Goal: Task Accomplishment & Management: Manage account settings

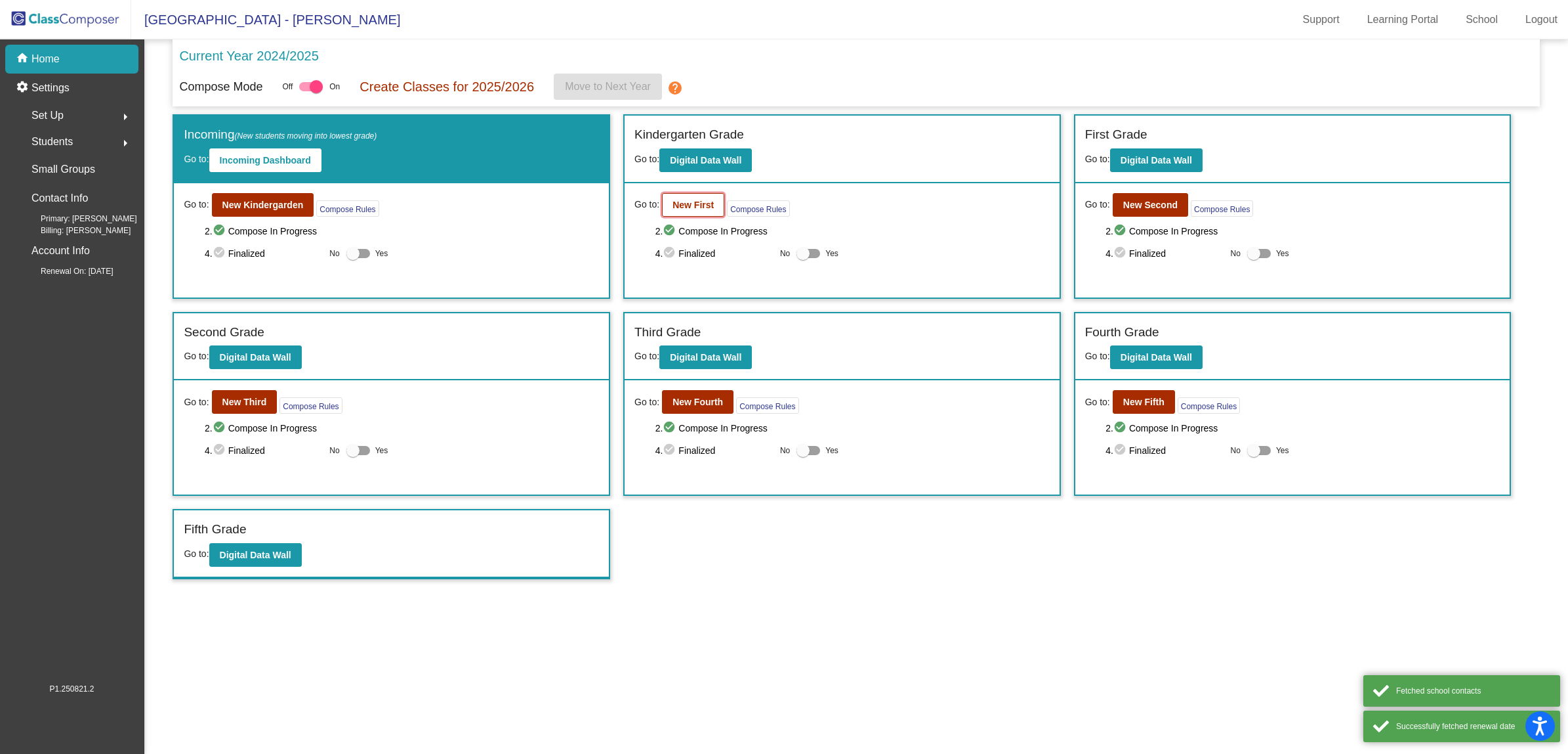
click at [677, 207] on b "New First" at bounding box center [693, 204] width 41 height 10
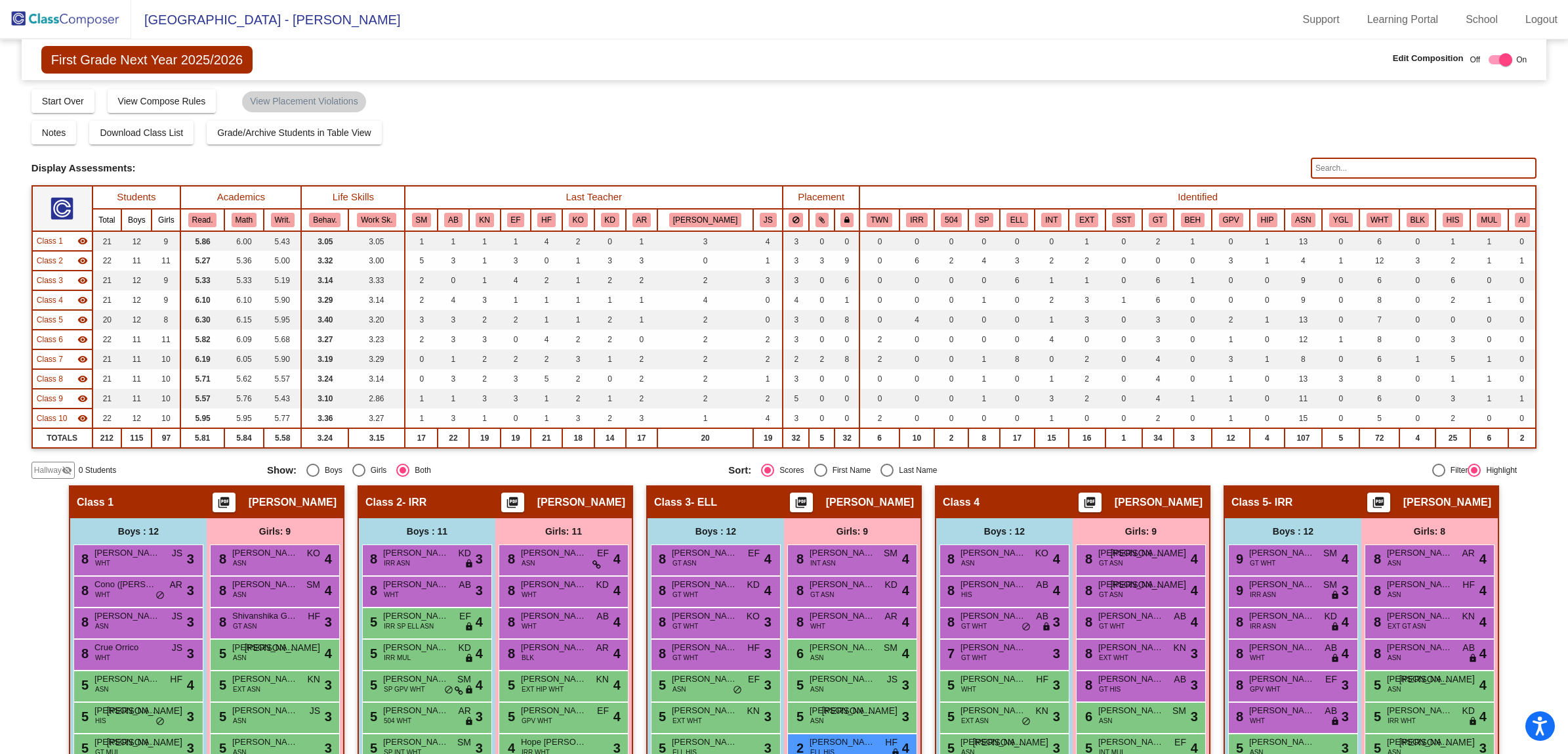
click at [50, 21] on img at bounding box center [66, 19] width 131 height 38
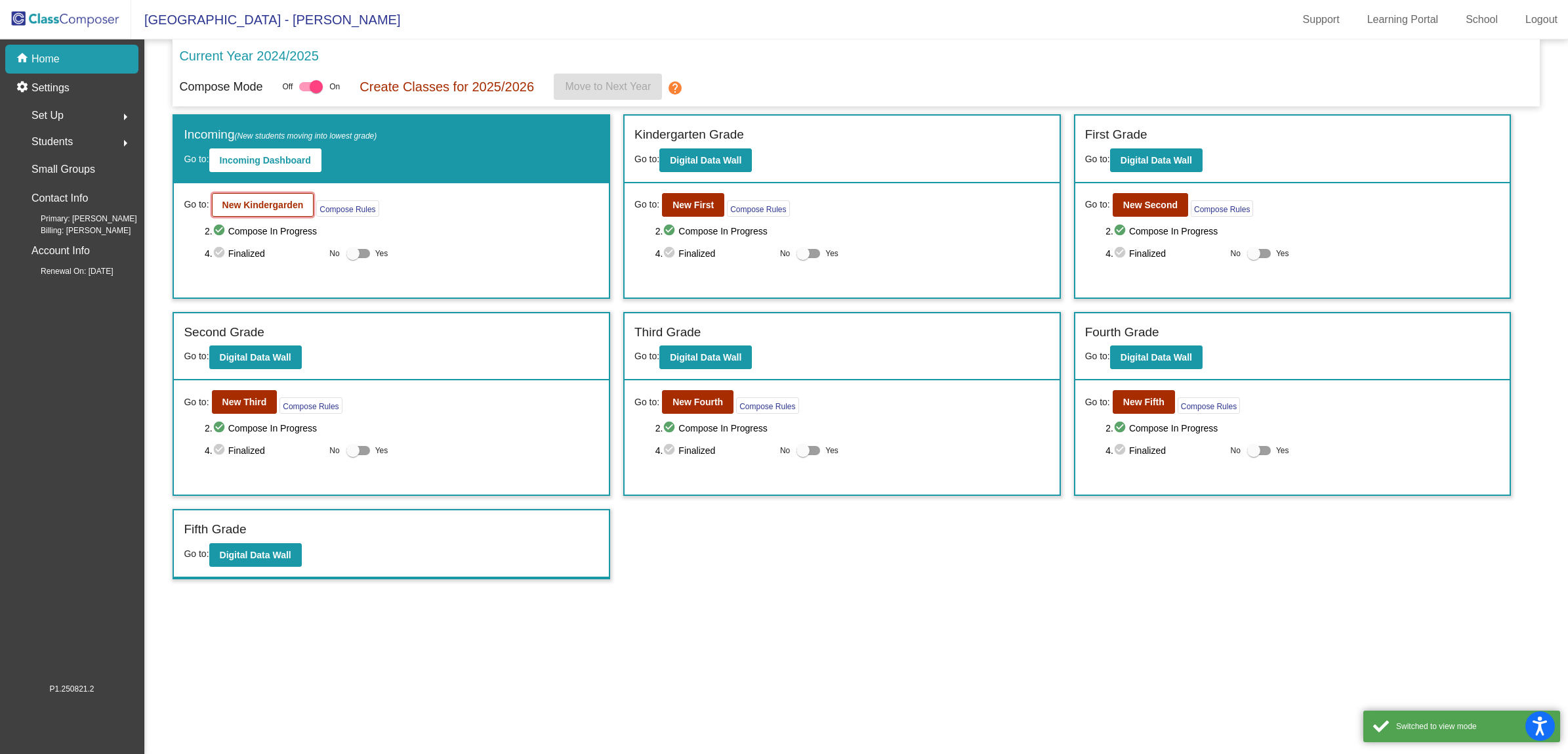
click at [267, 201] on b "New Kindergarden" at bounding box center [263, 204] width 81 height 10
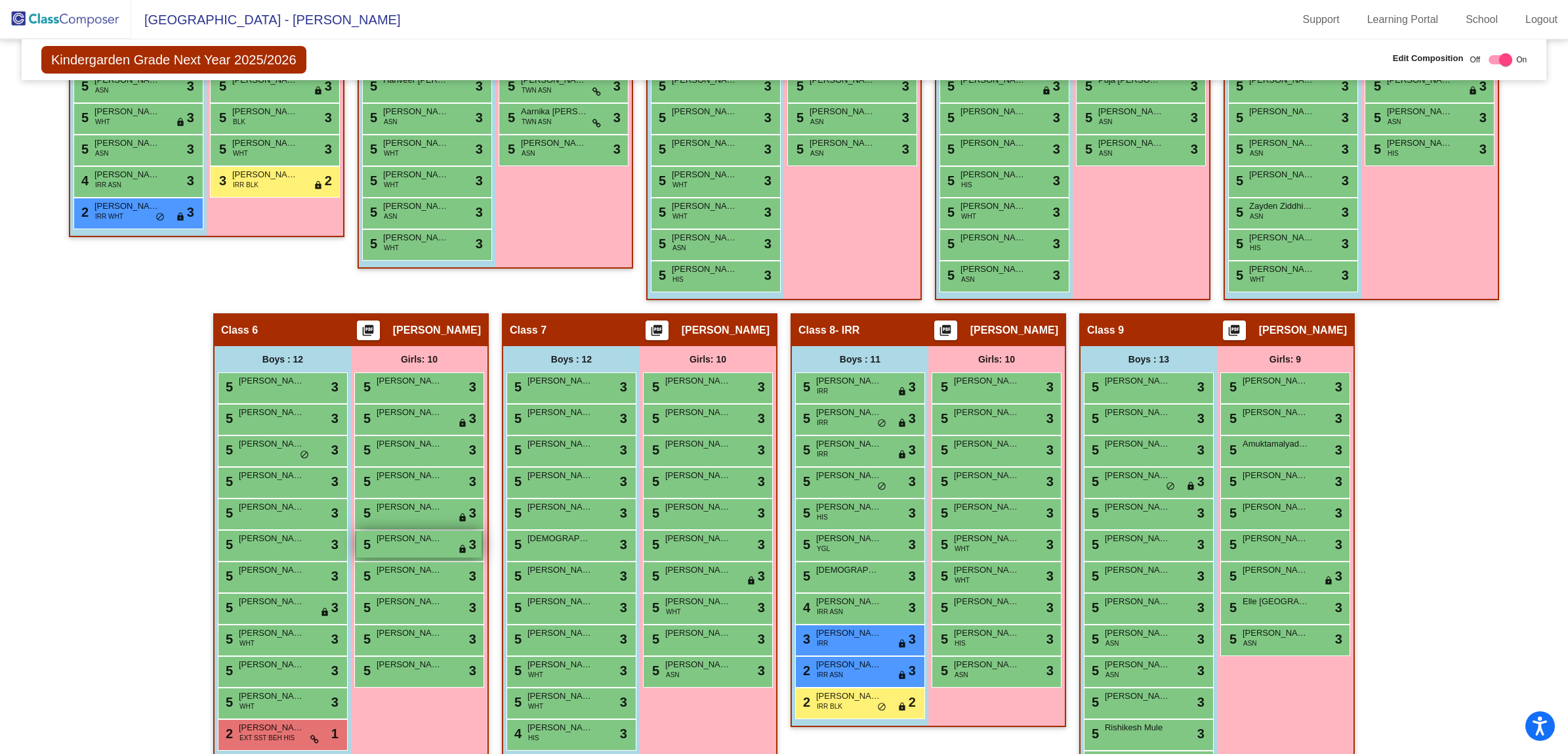
scroll to position [657, 0]
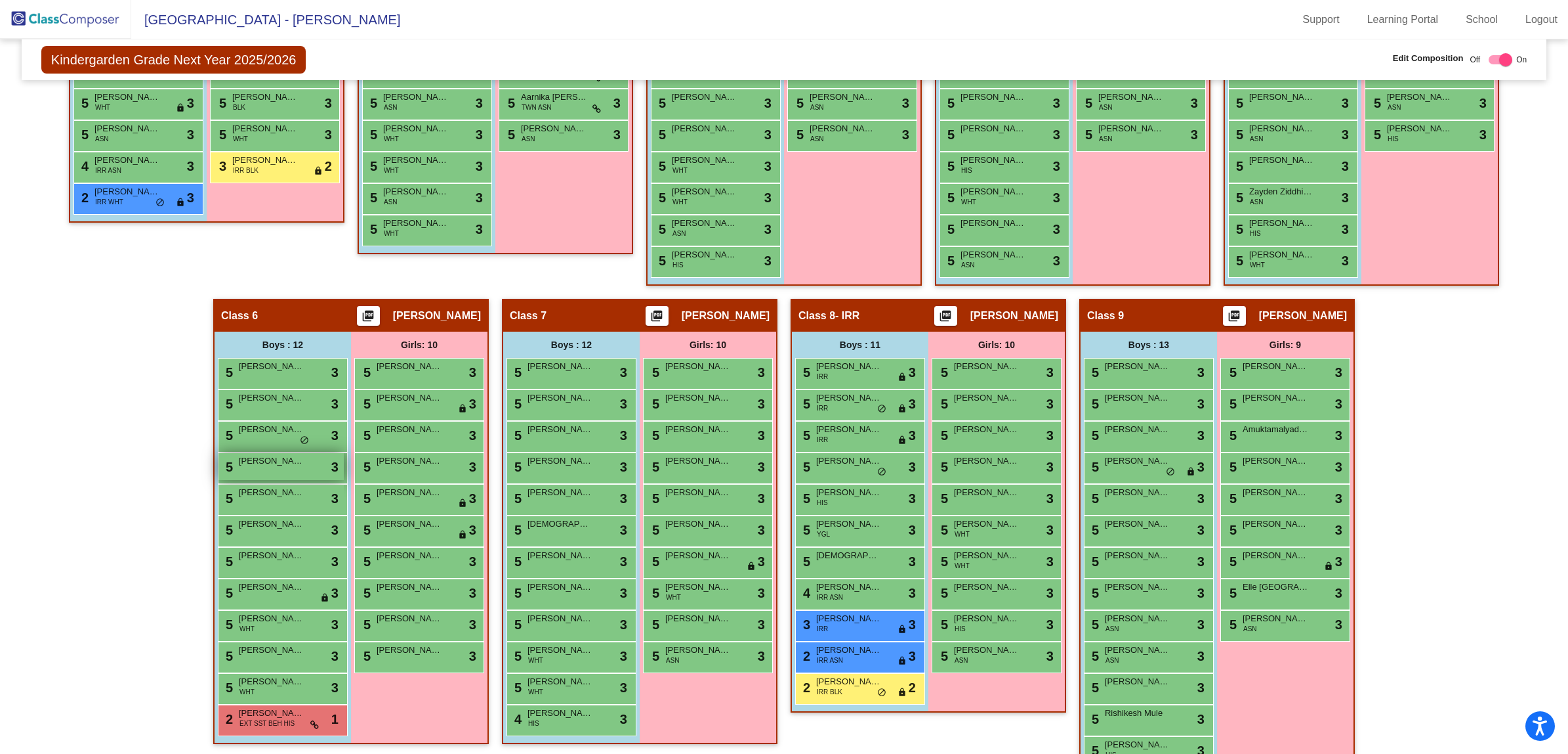
click at [280, 460] on span "[PERSON_NAME]" at bounding box center [271, 461] width 66 height 13
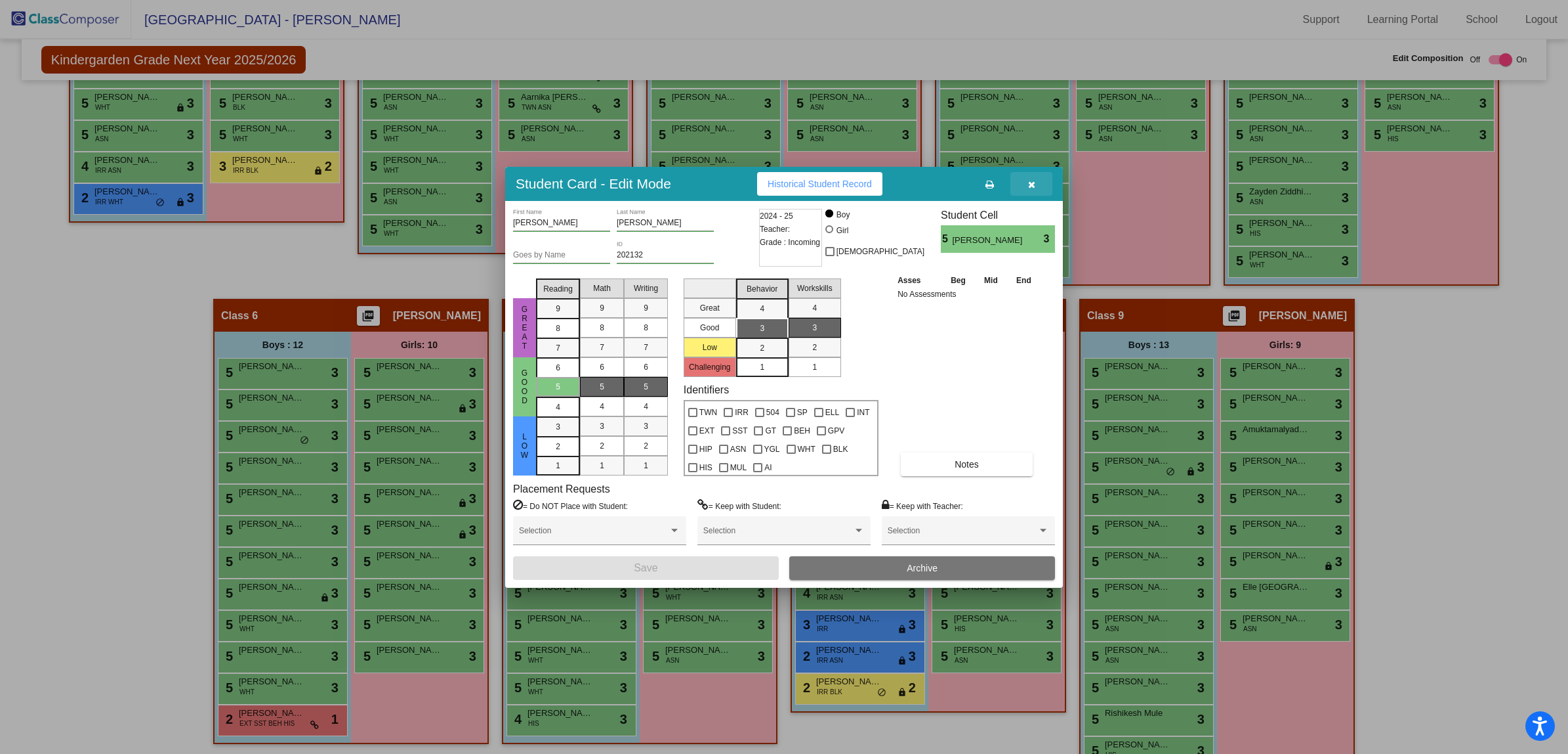
click at [1033, 180] on icon "button" at bounding box center [1032, 185] width 7 height 9
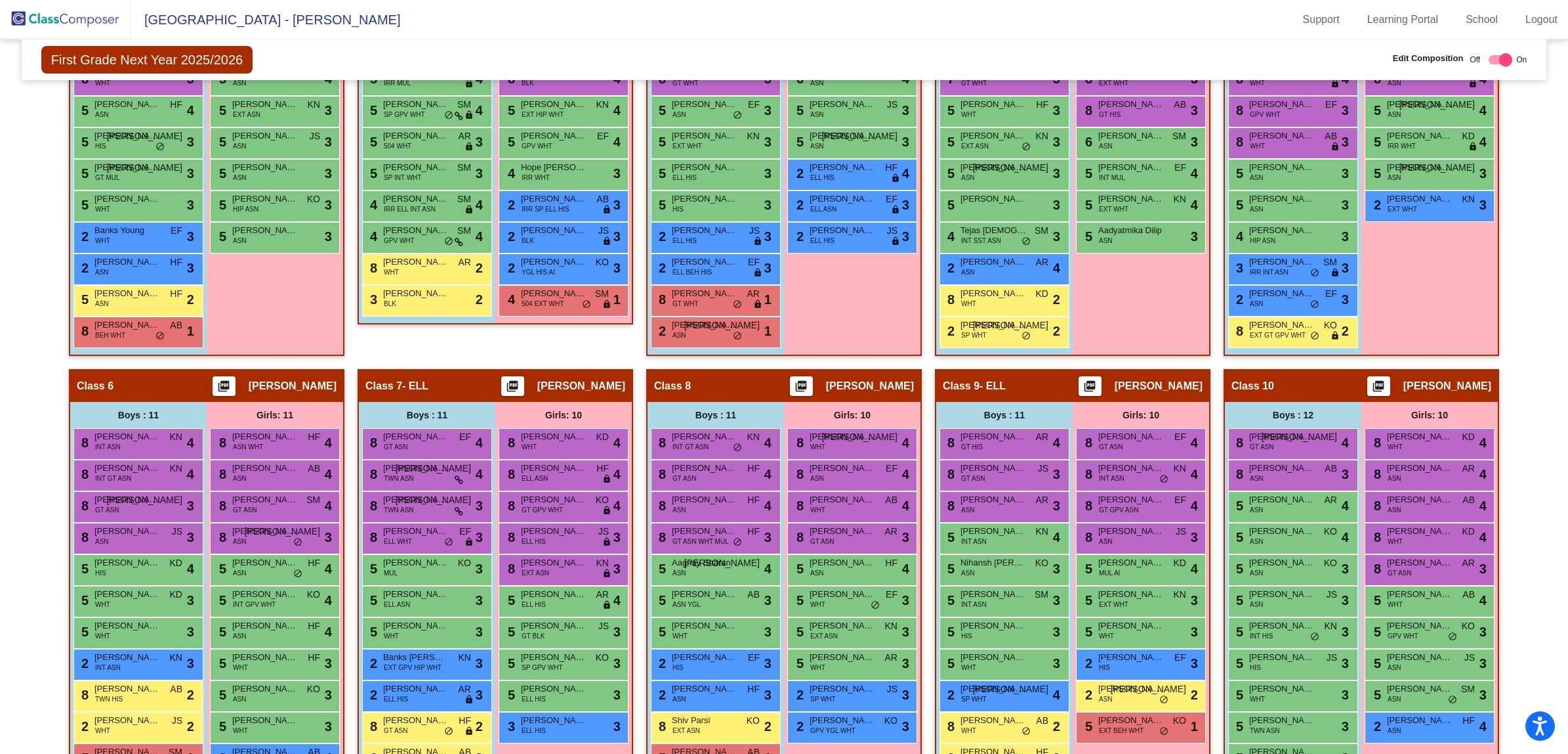
scroll to position [82, 0]
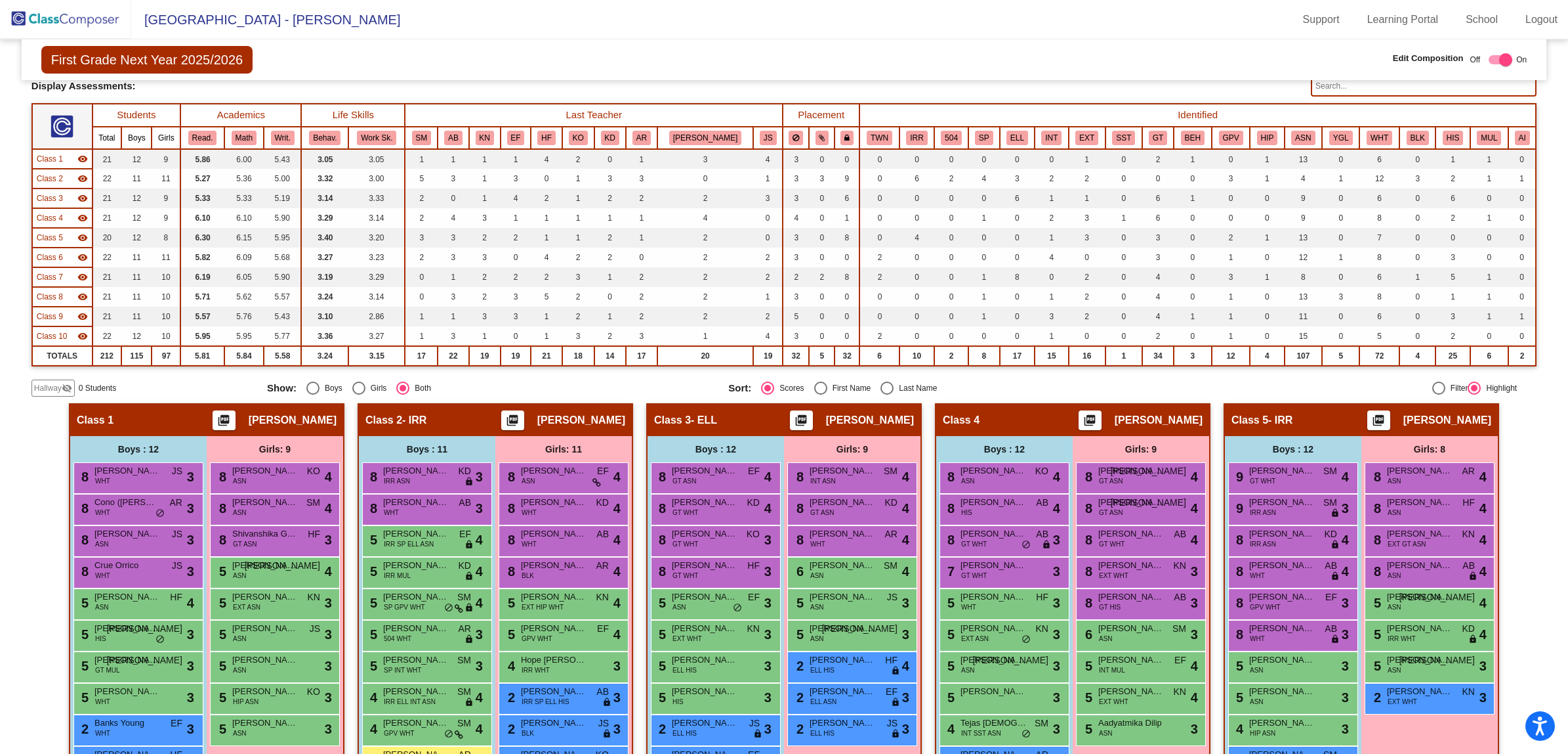
click at [50, 23] on img at bounding box center [66, 19] width 131 height 38
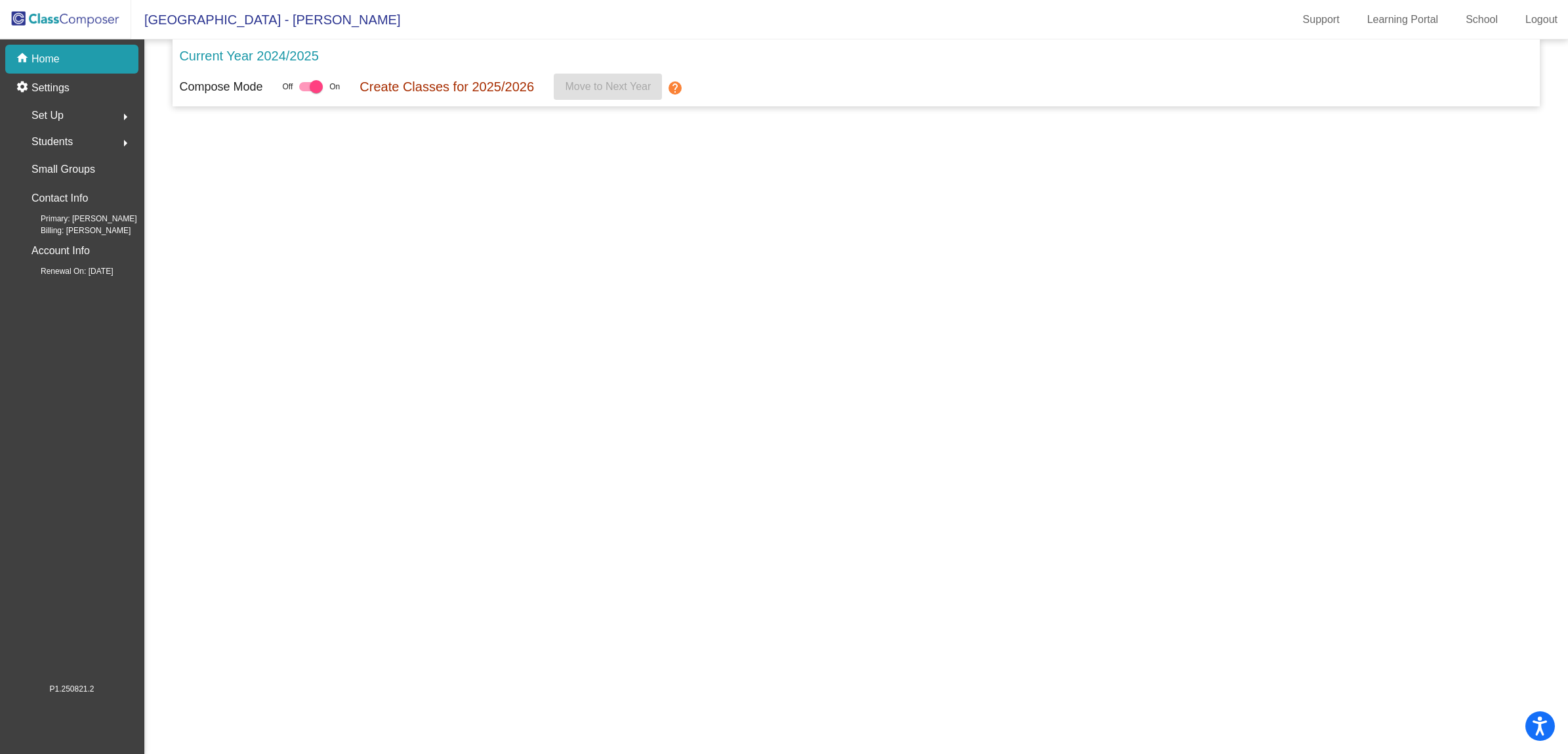
scroll to position [0, 0]
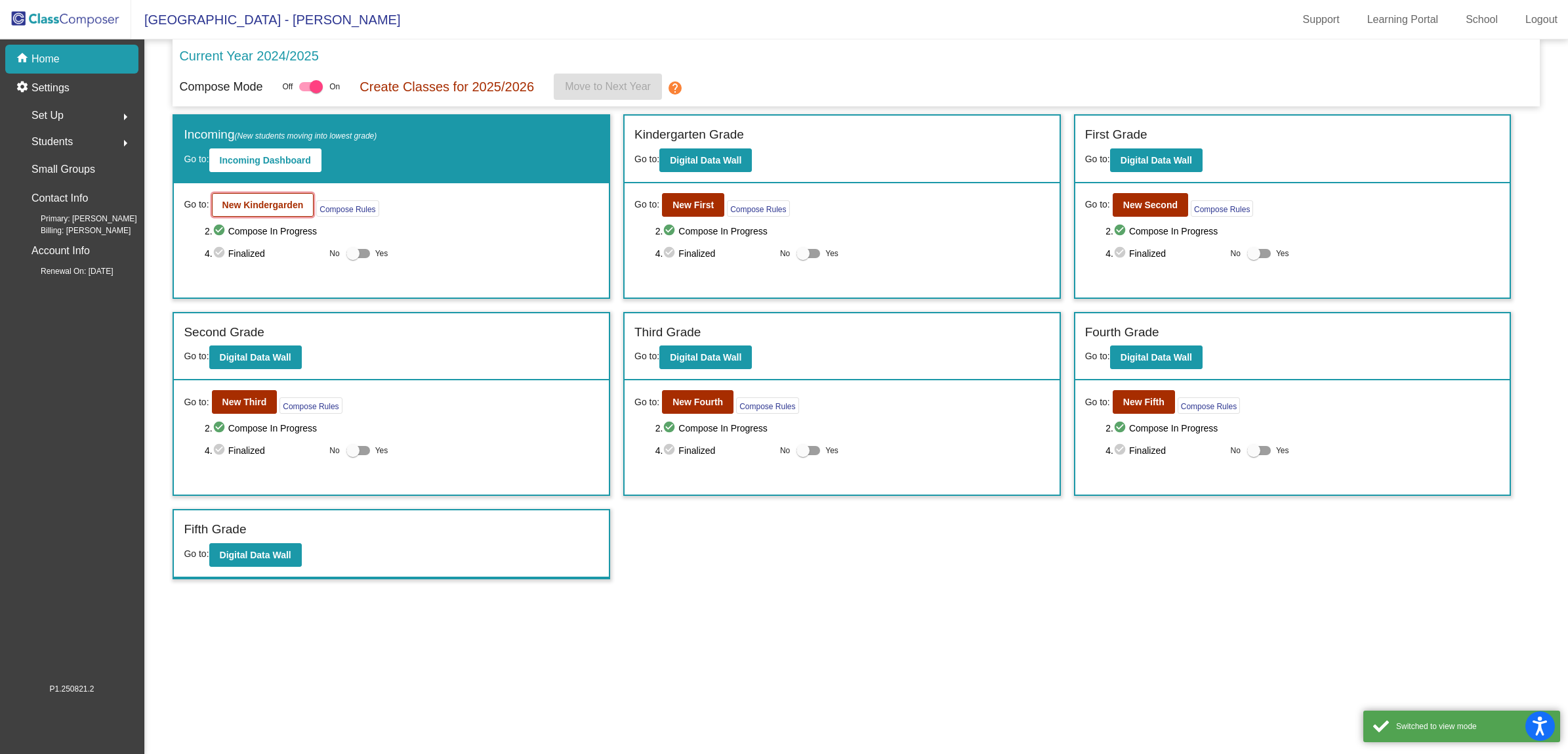
click at [257, 202] on b "New Kindergarden" at bounding box center [263, 204] width 81 height 10
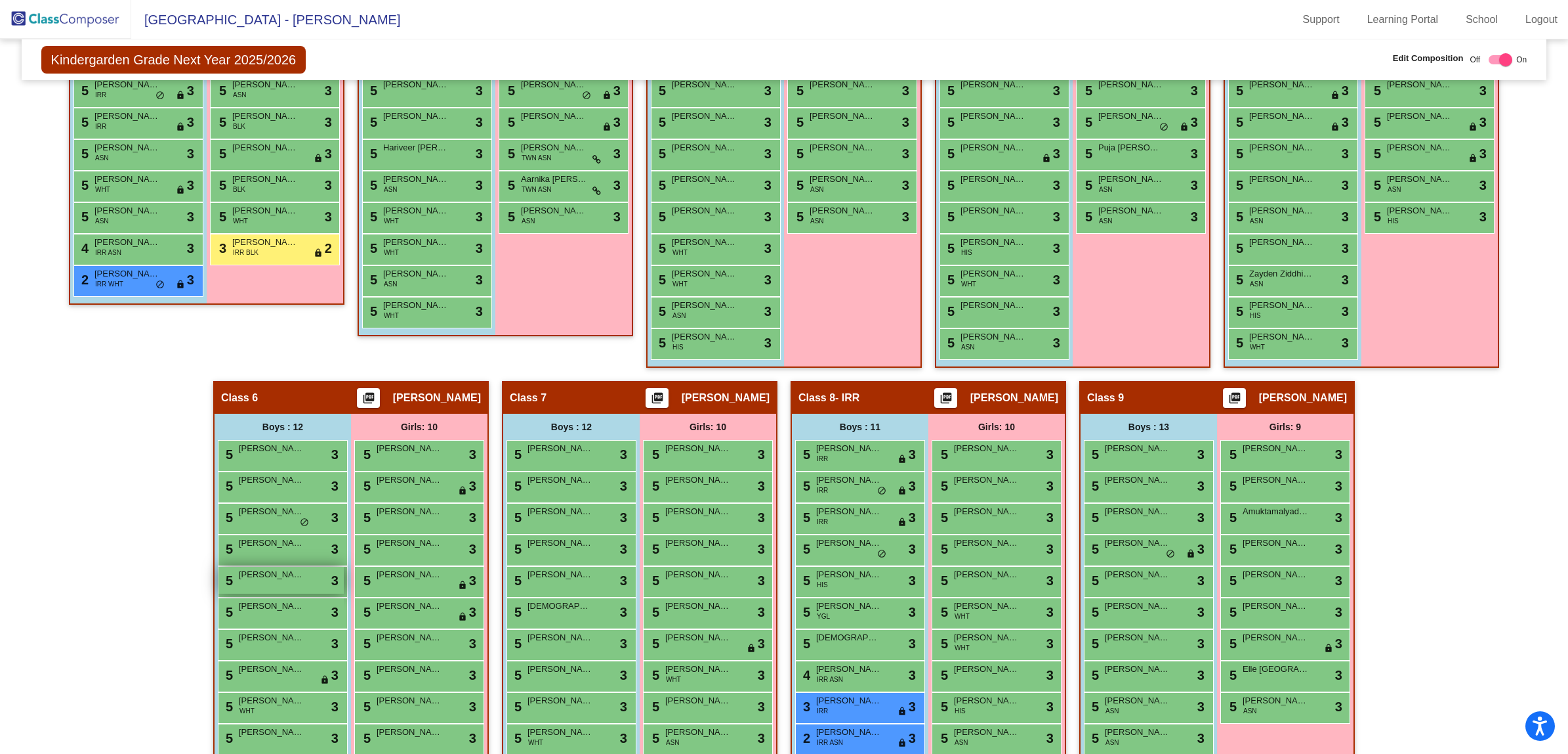
scroll to position [657, 0]
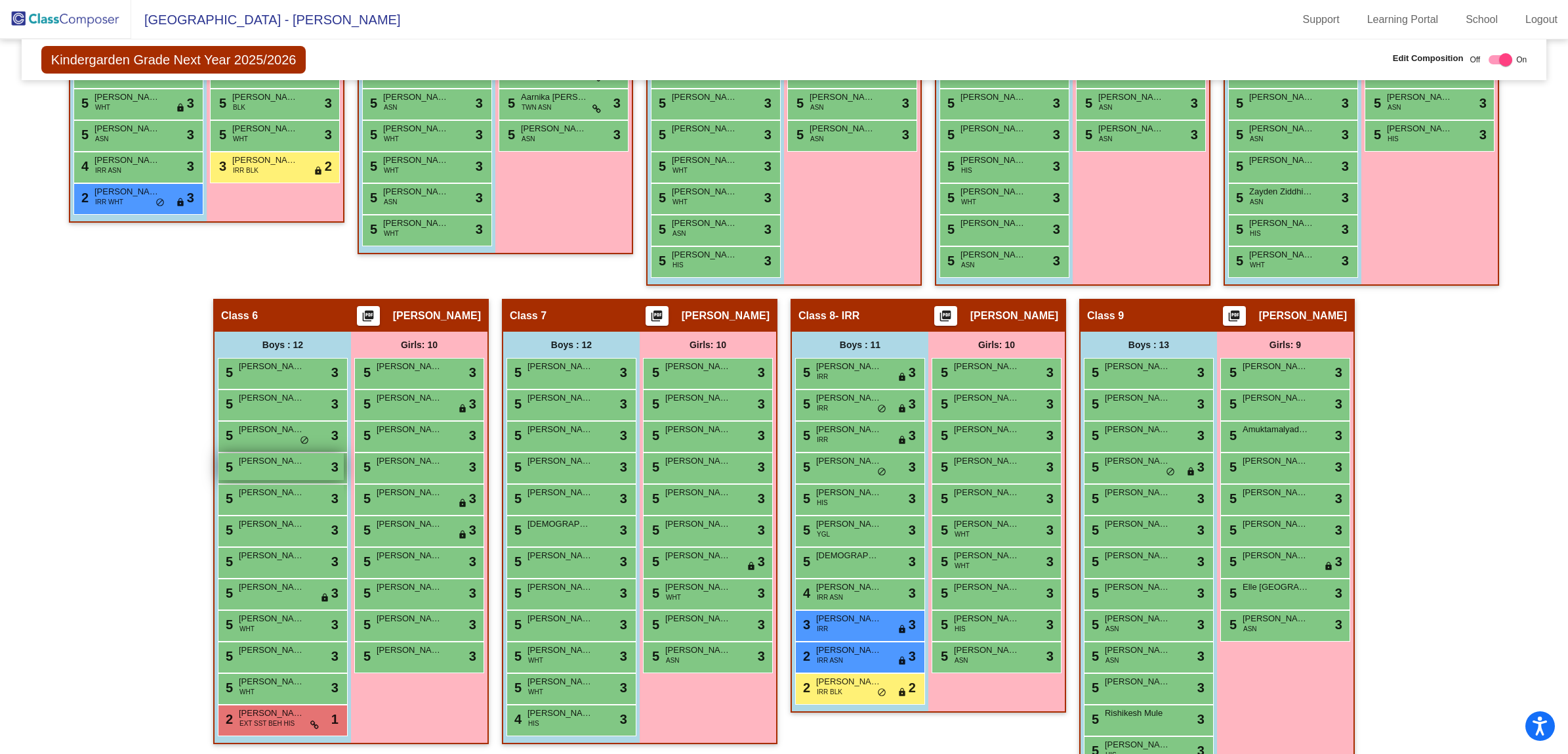
click at [270, 466] on div "5 [PERSON_NAME] lock do_not_disturb_alt 3" at bounding box center [281, 466] width 125 height 27
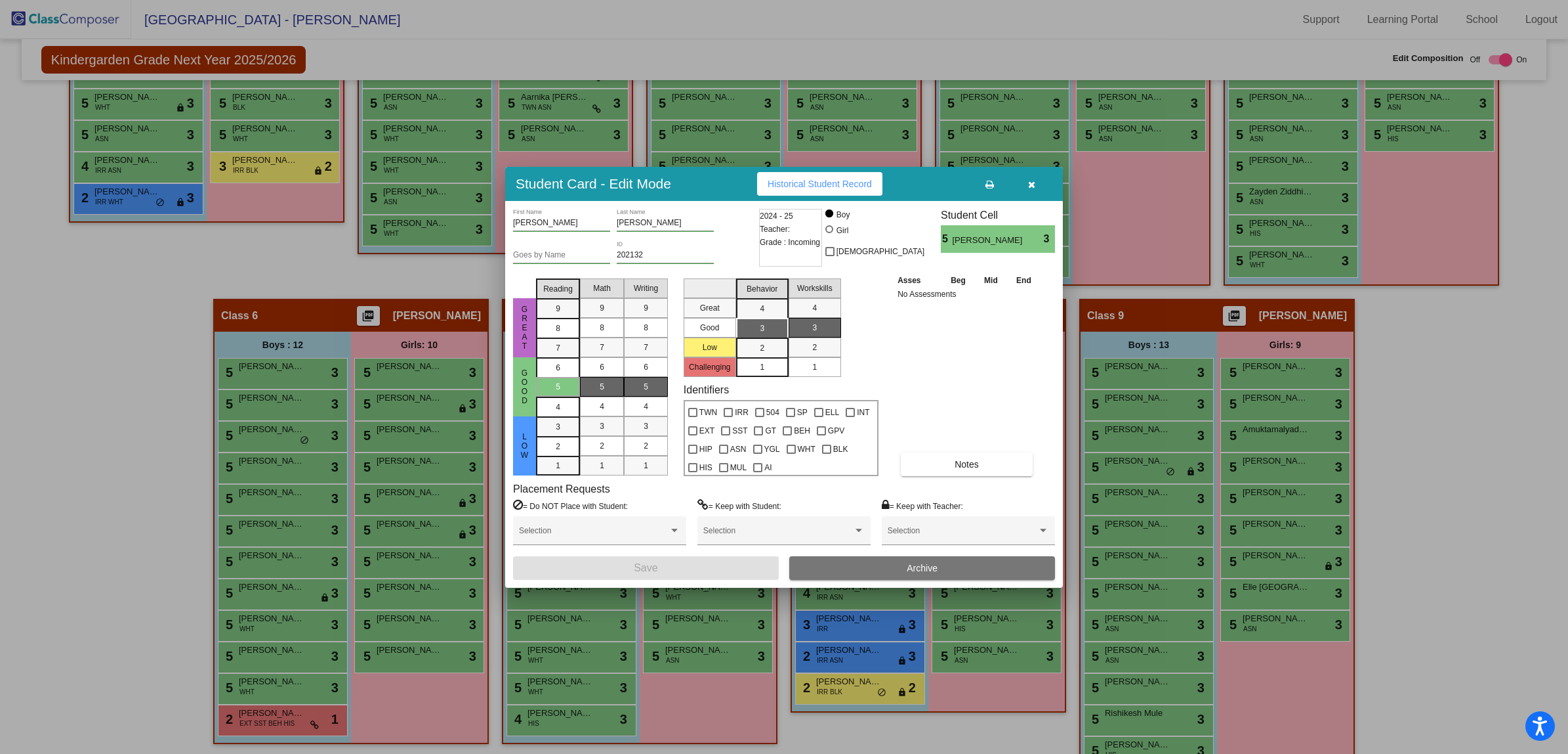
click at [796, 562] on button "Archive" at bounding box center [922, 568] width 266 height 23
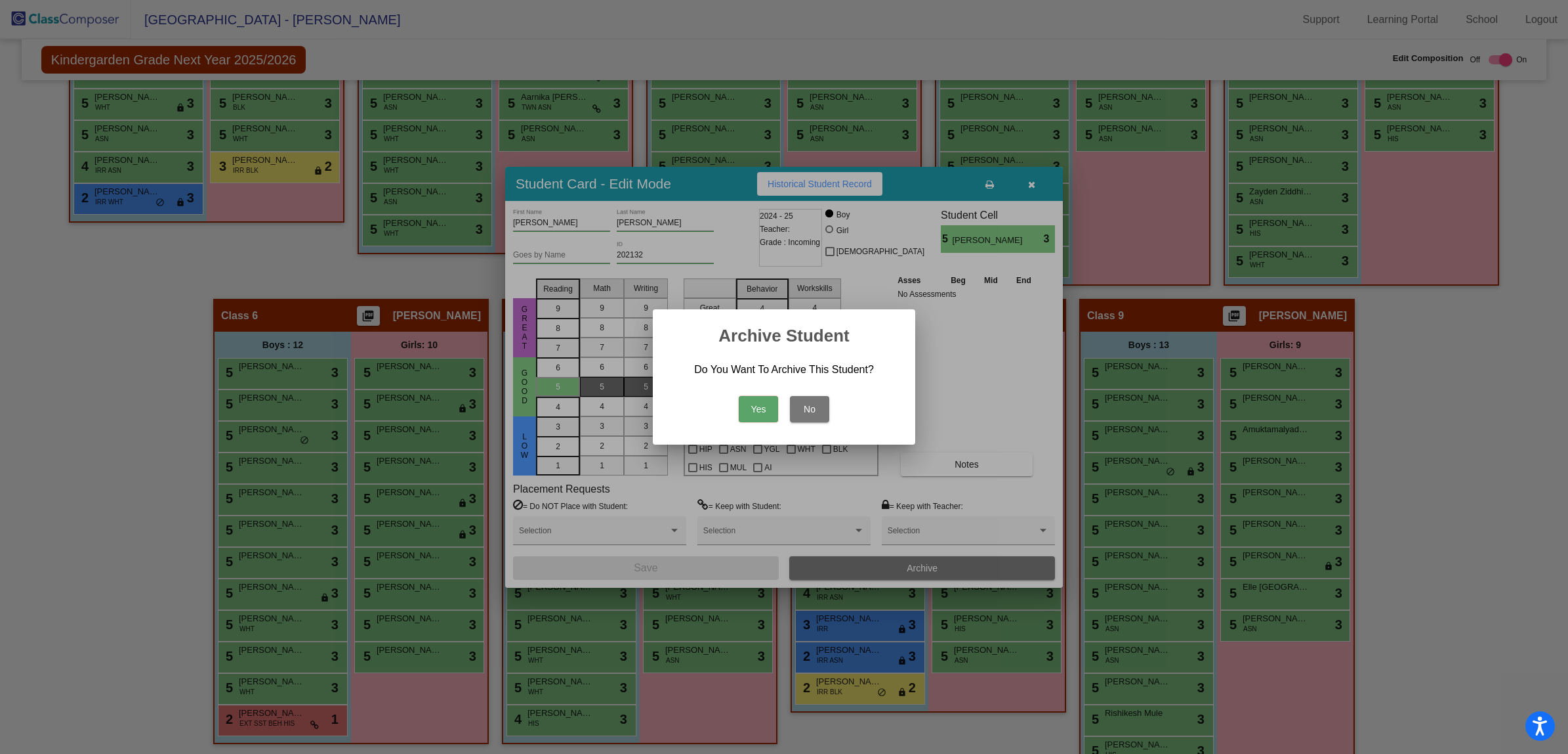
click at [760, 411] on button "Yes" at bounding box center [758, 409] width 39 height 26
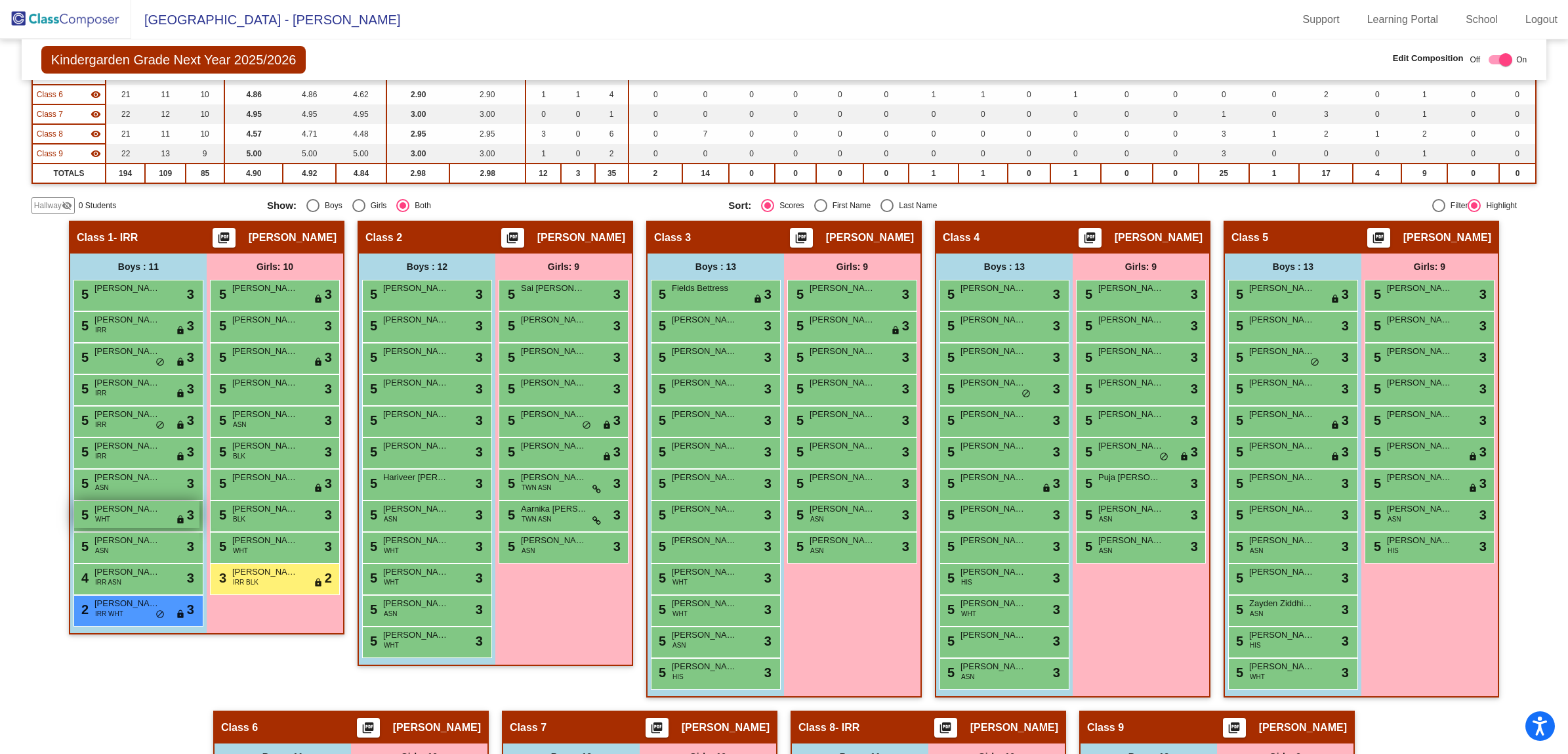
scroll to position [246, 0]
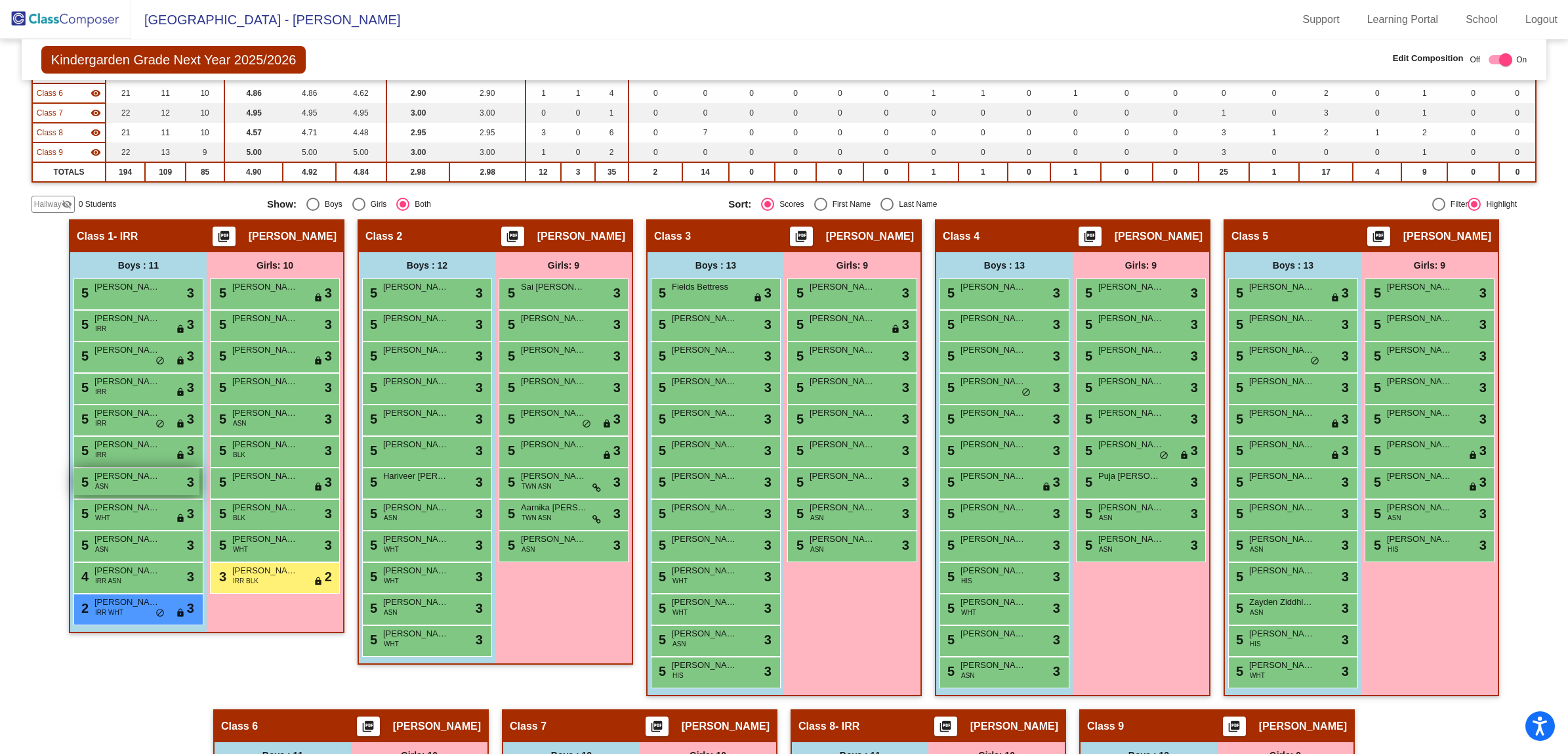
click at [152, 478] on span "[PERSON_NAME]" at bounding box center [127, 476] width 66 height 13
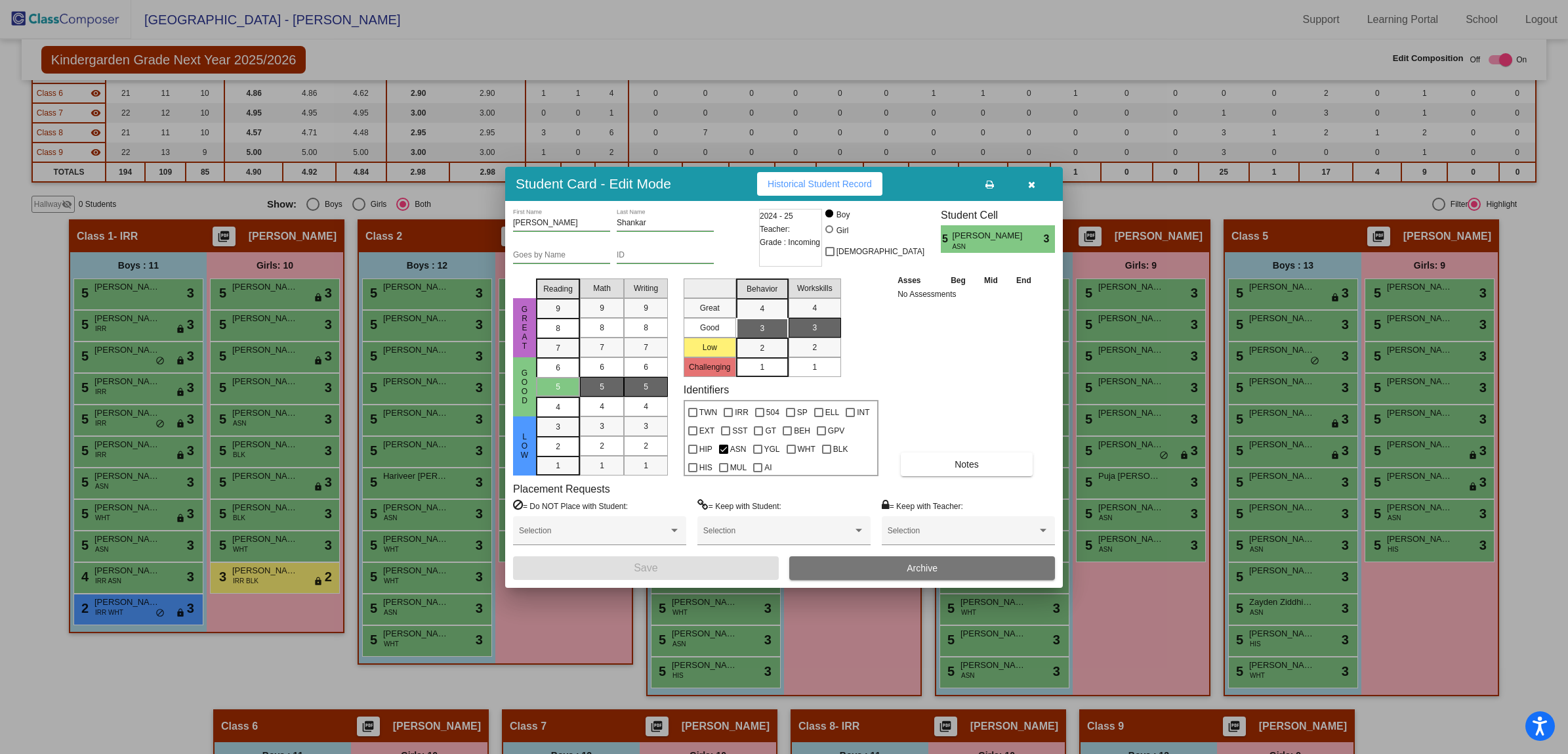
click at [1033, 182] on icon "button" at bounding box center [1032, 185] width 7 height 9
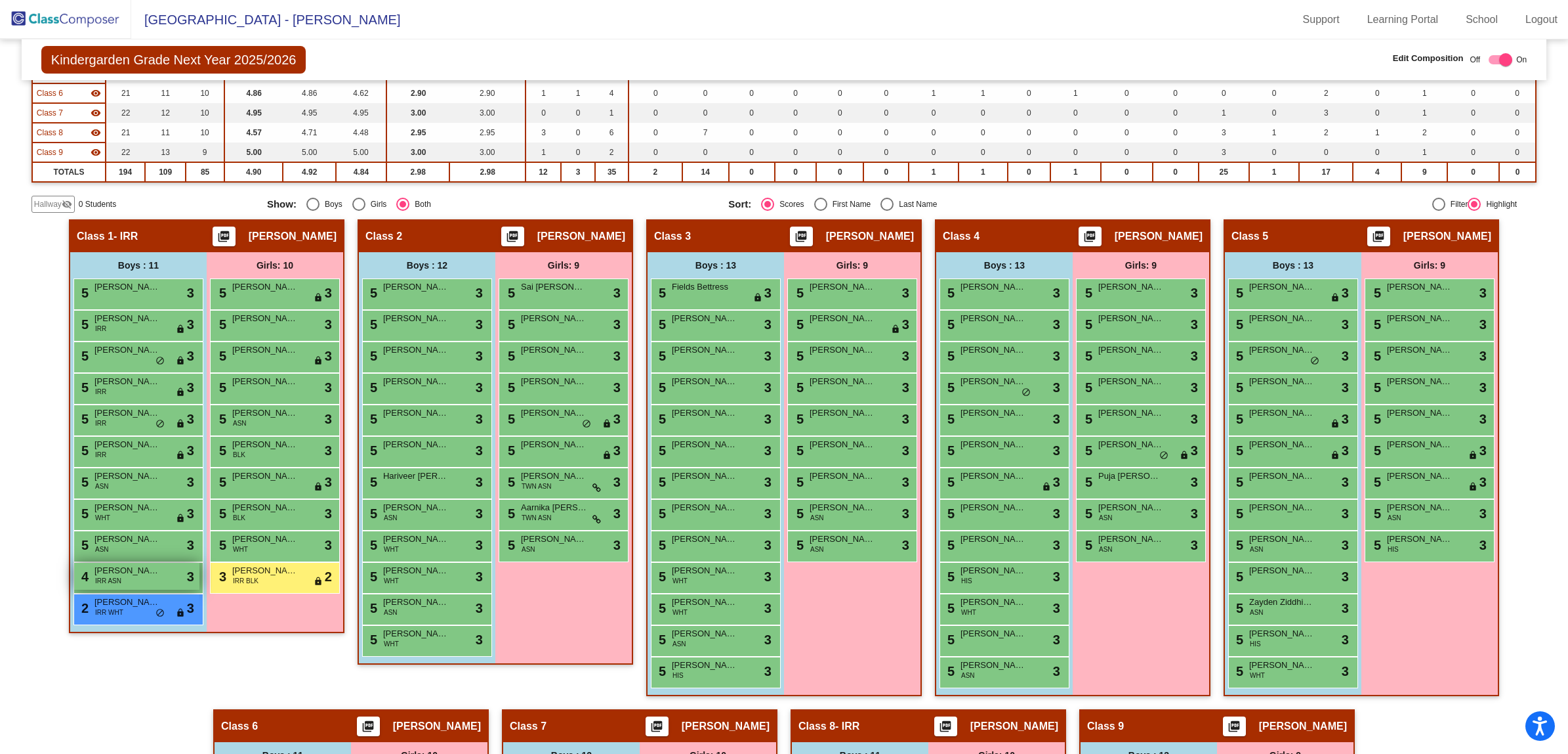
click at [150, 576] on div "4 [PERSON_NAME] IRR ASN lock do_not_disturb_alt 3" at bounding box center [137, 576] width 125 height 27
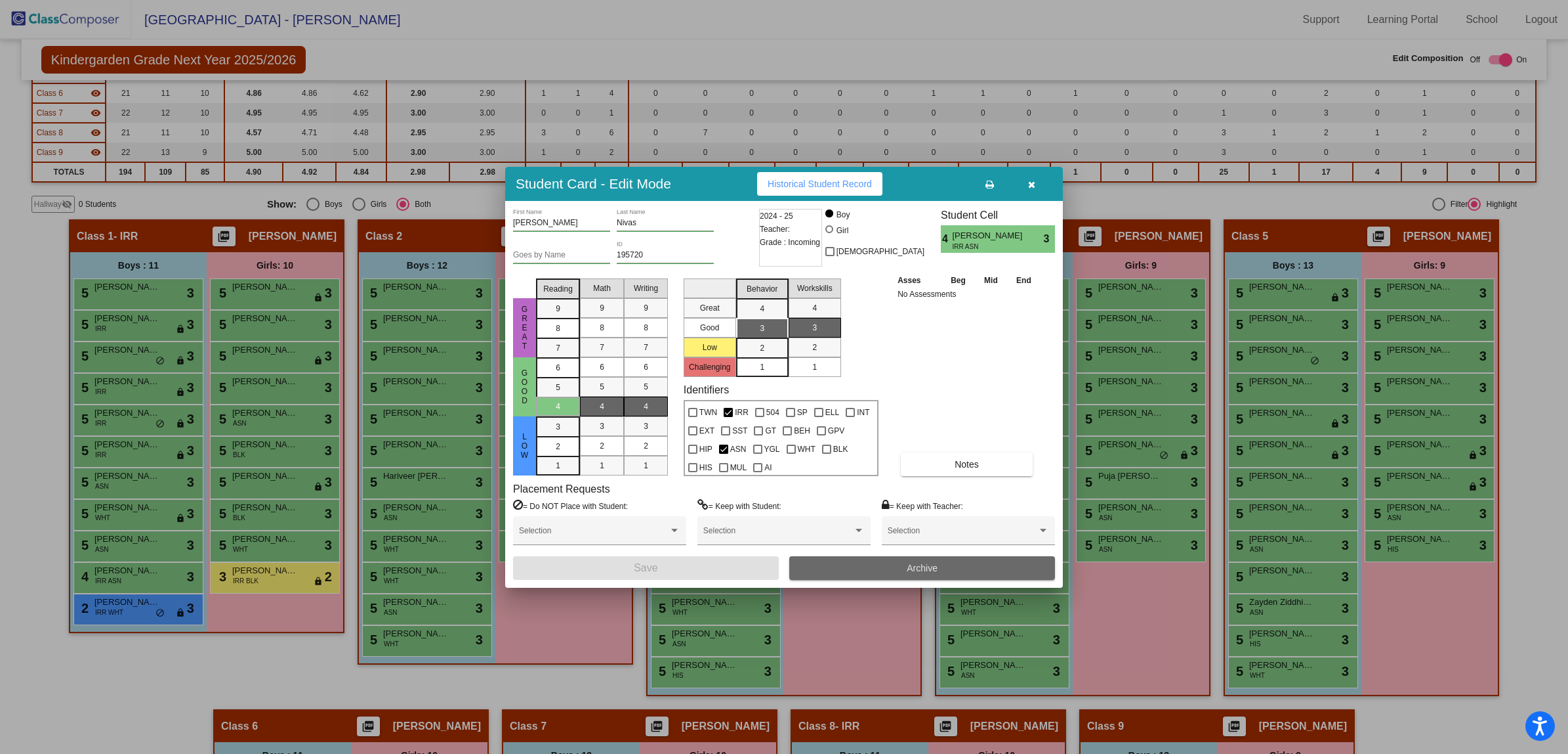
click at [846, 565] on button "Archive" at bounding box center [922, 568] width 266 height 23
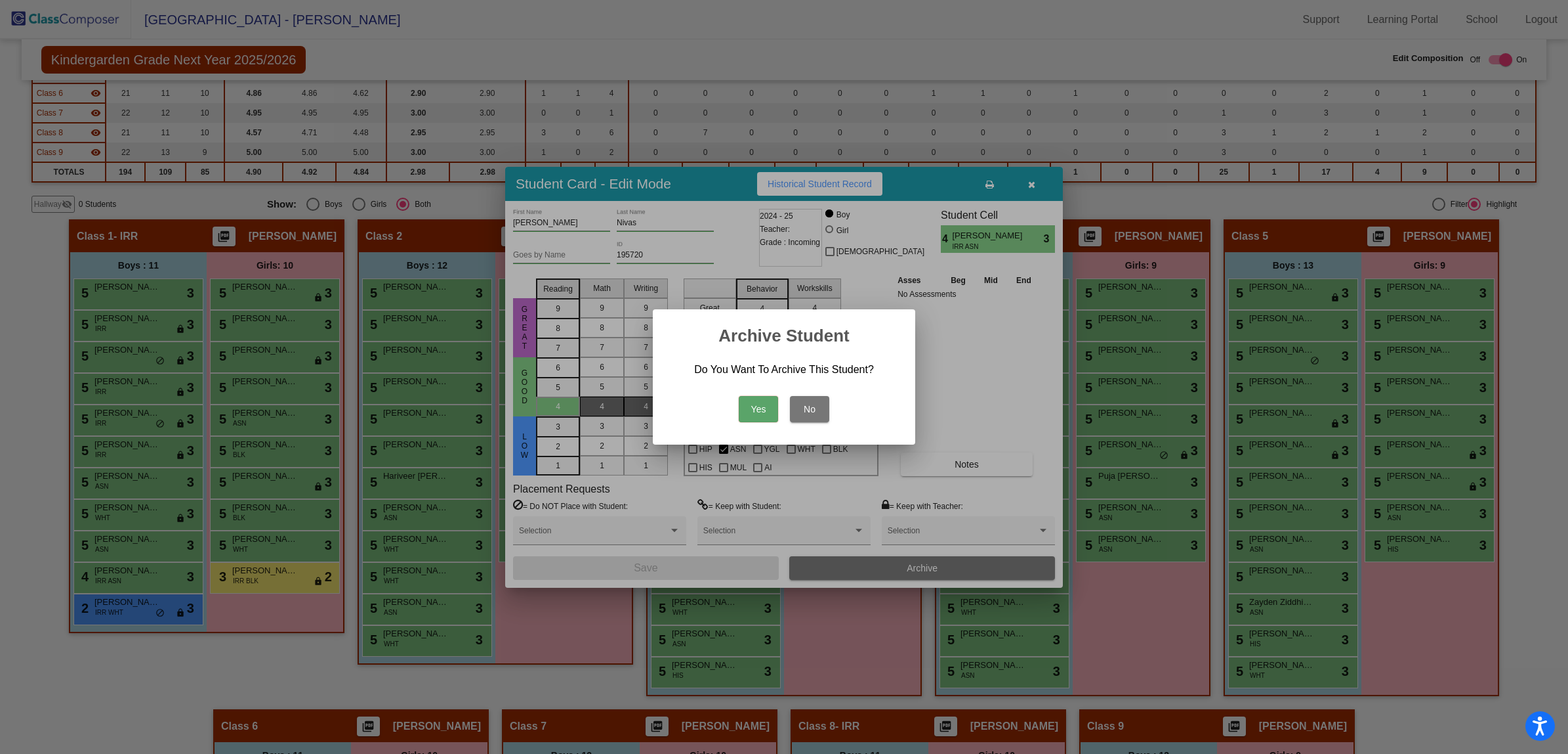
click at [750, 406] on button "Yes" at bounding box center [758, 409] width 39 height 26
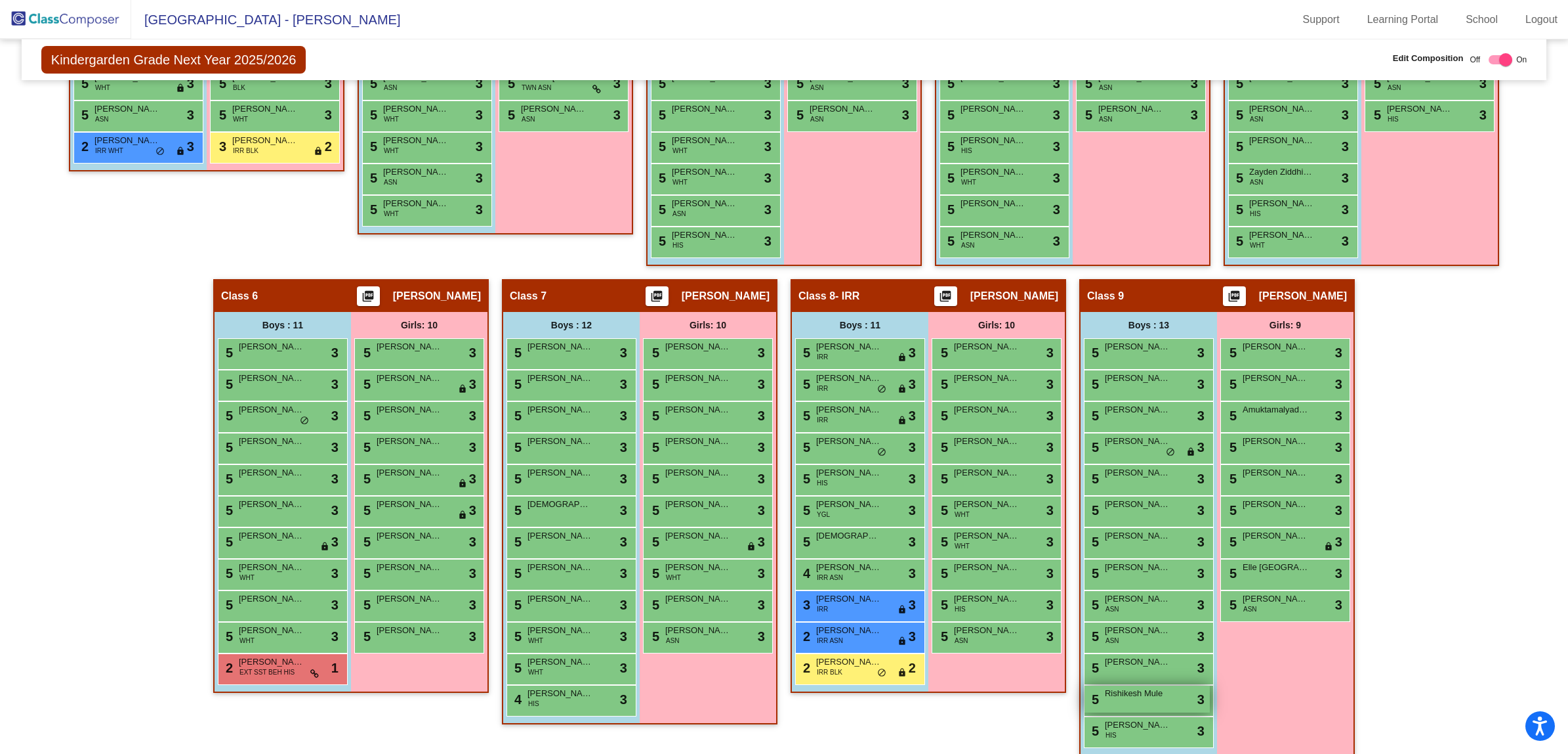
scroll to position [687, 0]
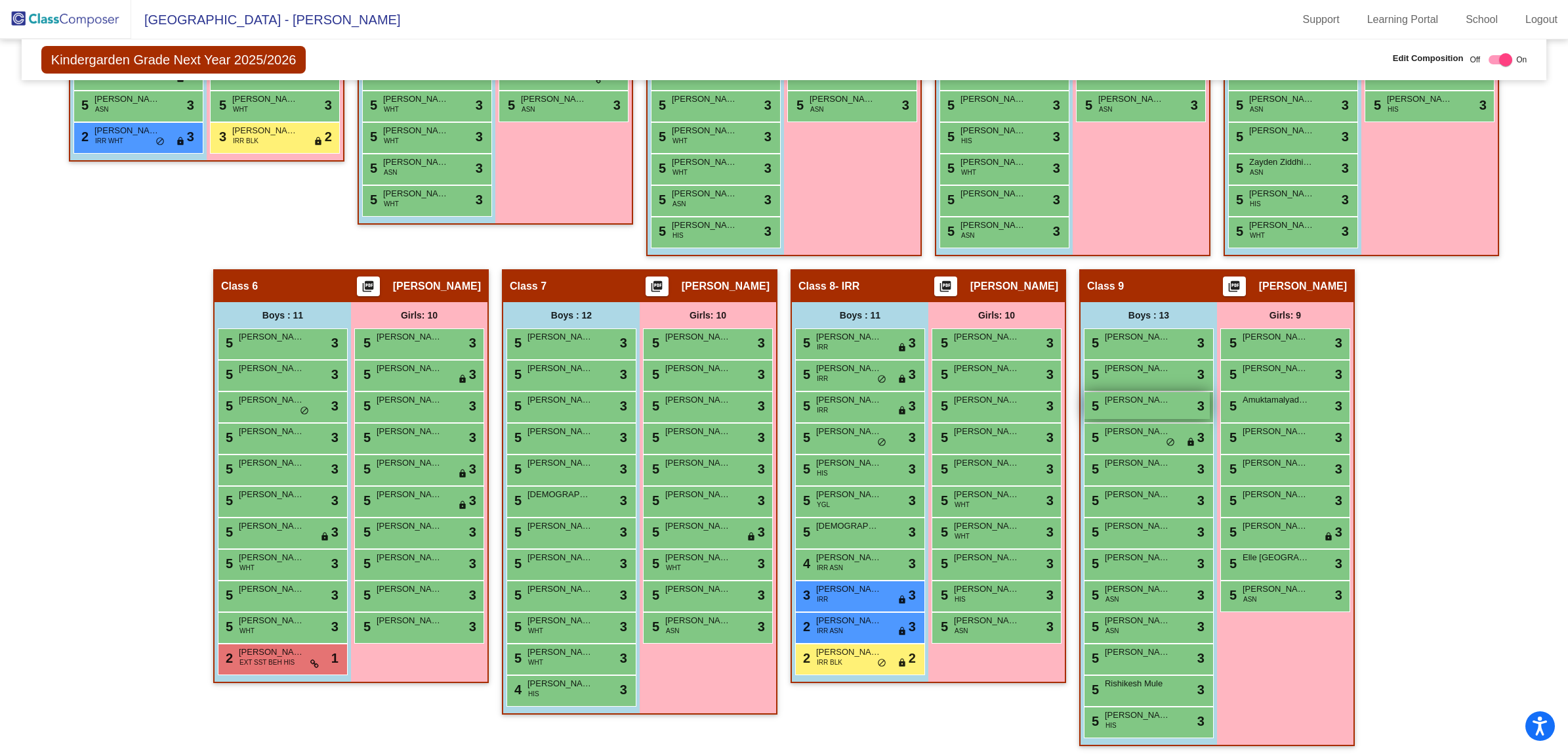
click at [1149, 404] on div "5 [PERSON_NAME] lock do_not_disturb_alt 3" at bounding box center [1148, 405] width 125 height 27
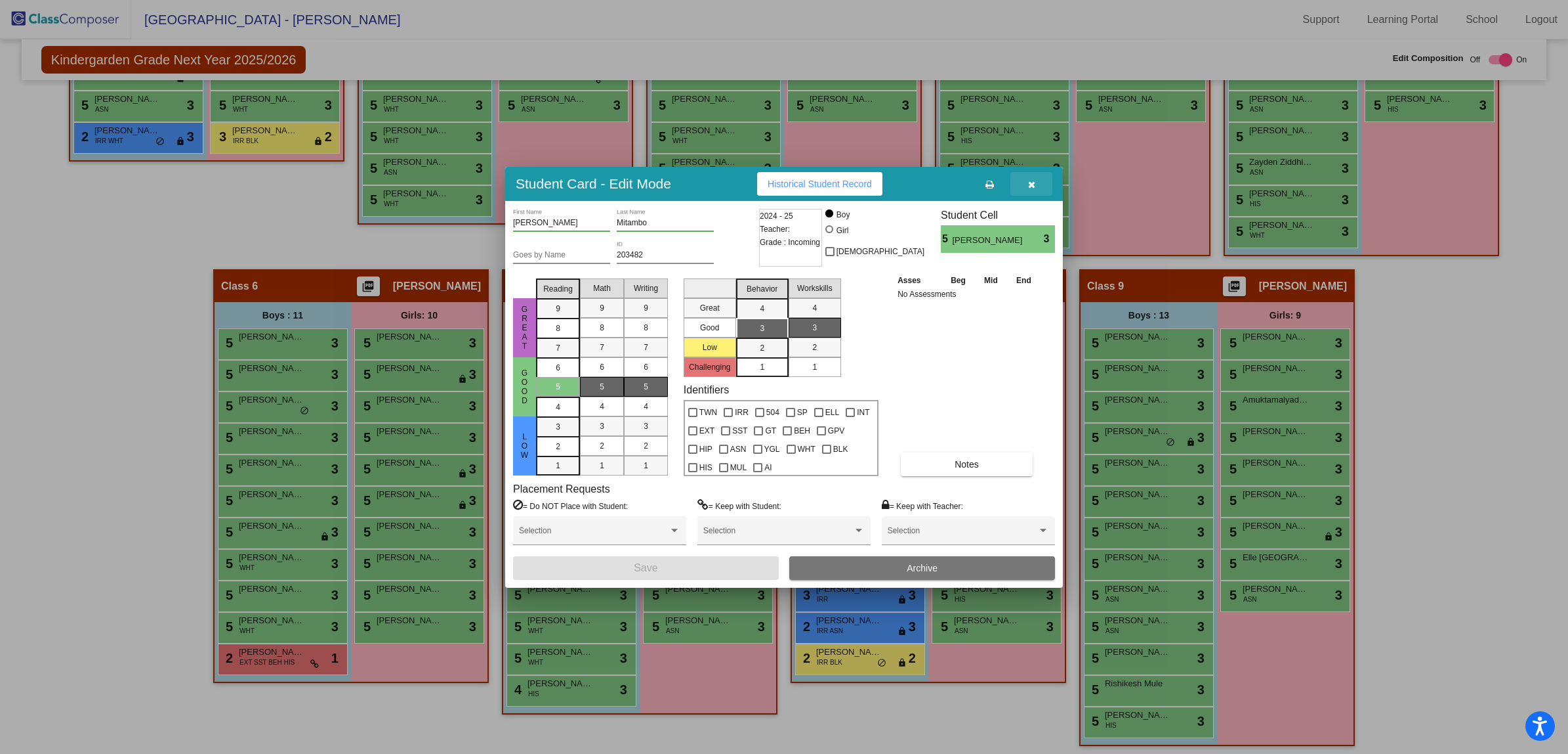
click at [1032, 183] on icon "button" at bounding box center [1032, 185] width 7 height 9
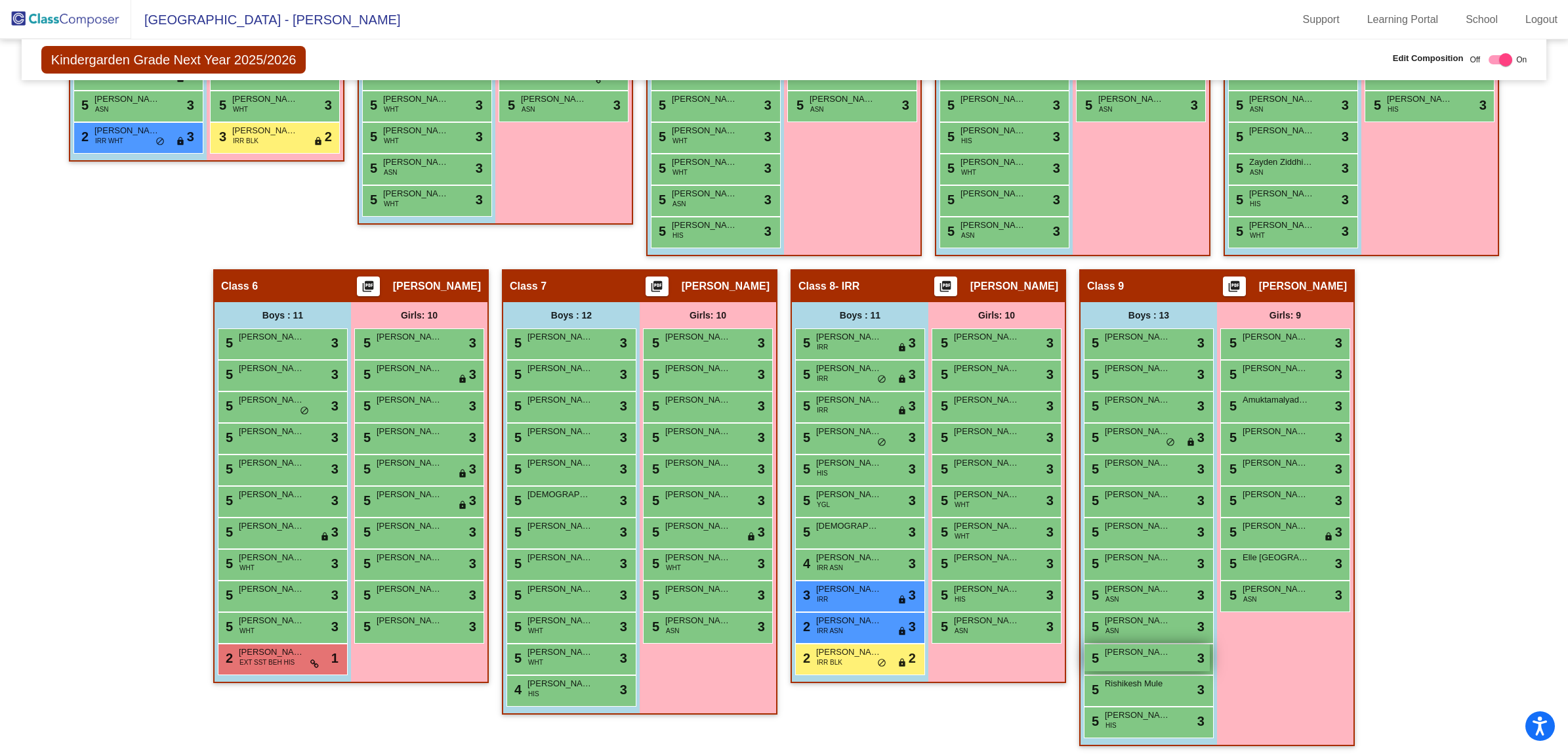
click at [1153, 654] on span "[PERSON_NAME]" at bounding box center [1137, 652] width 66 height 13
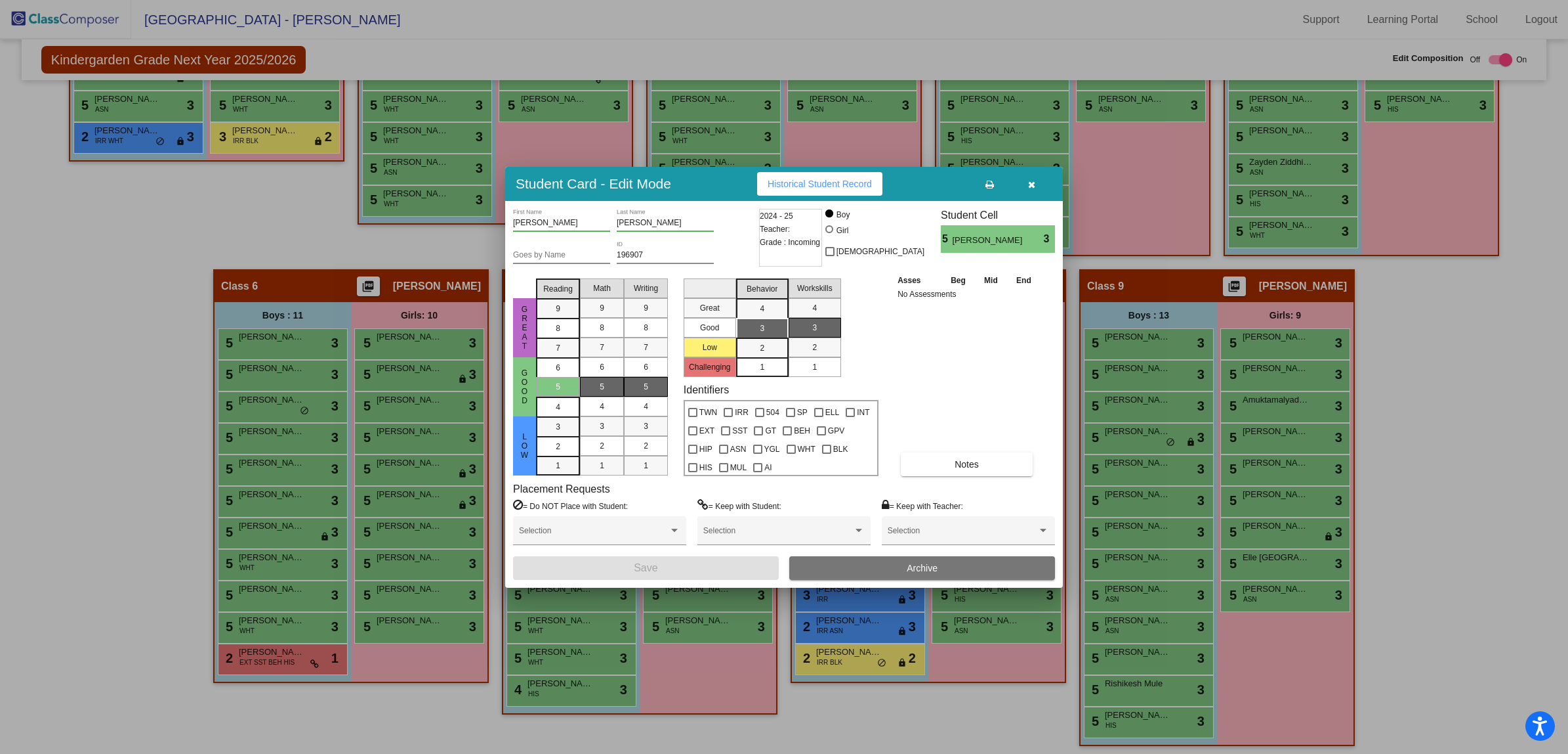
click at [860, 565] on button "Archive" at bounding box center [922, 568] width 266 height 23
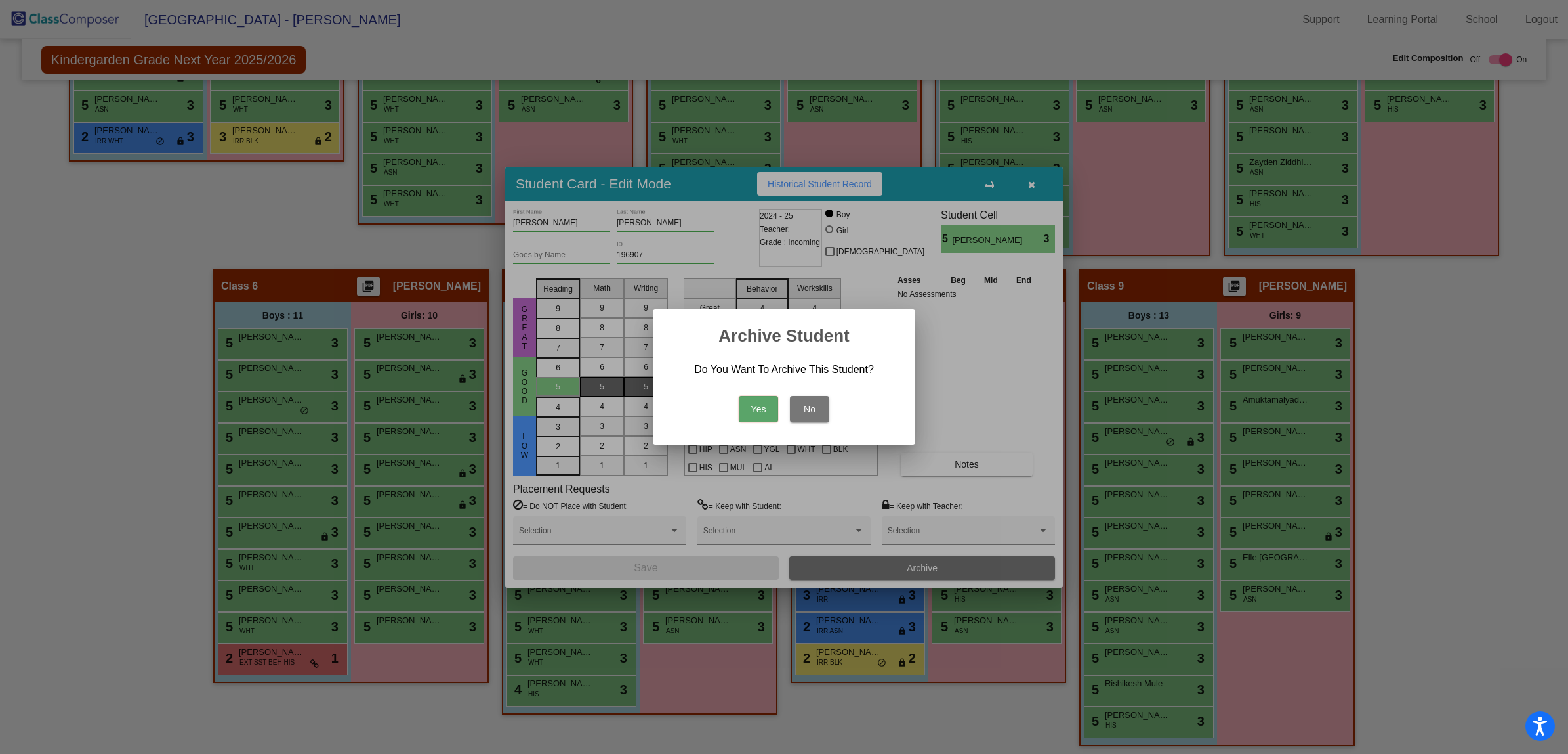
click at [747, 404] on button "Yes" at bounding box center [758, 409] width 39 height 26
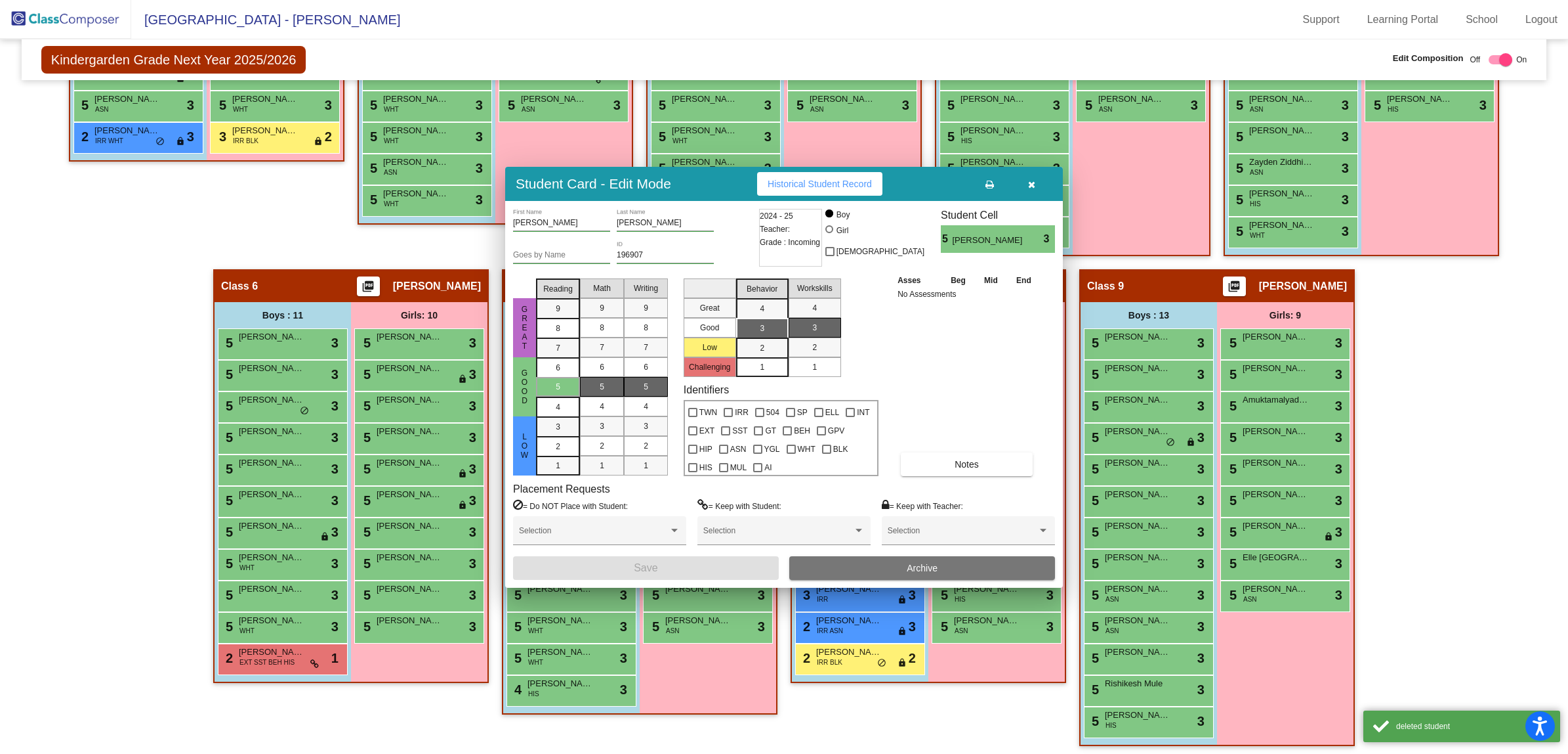
scroll to position [655, 0]
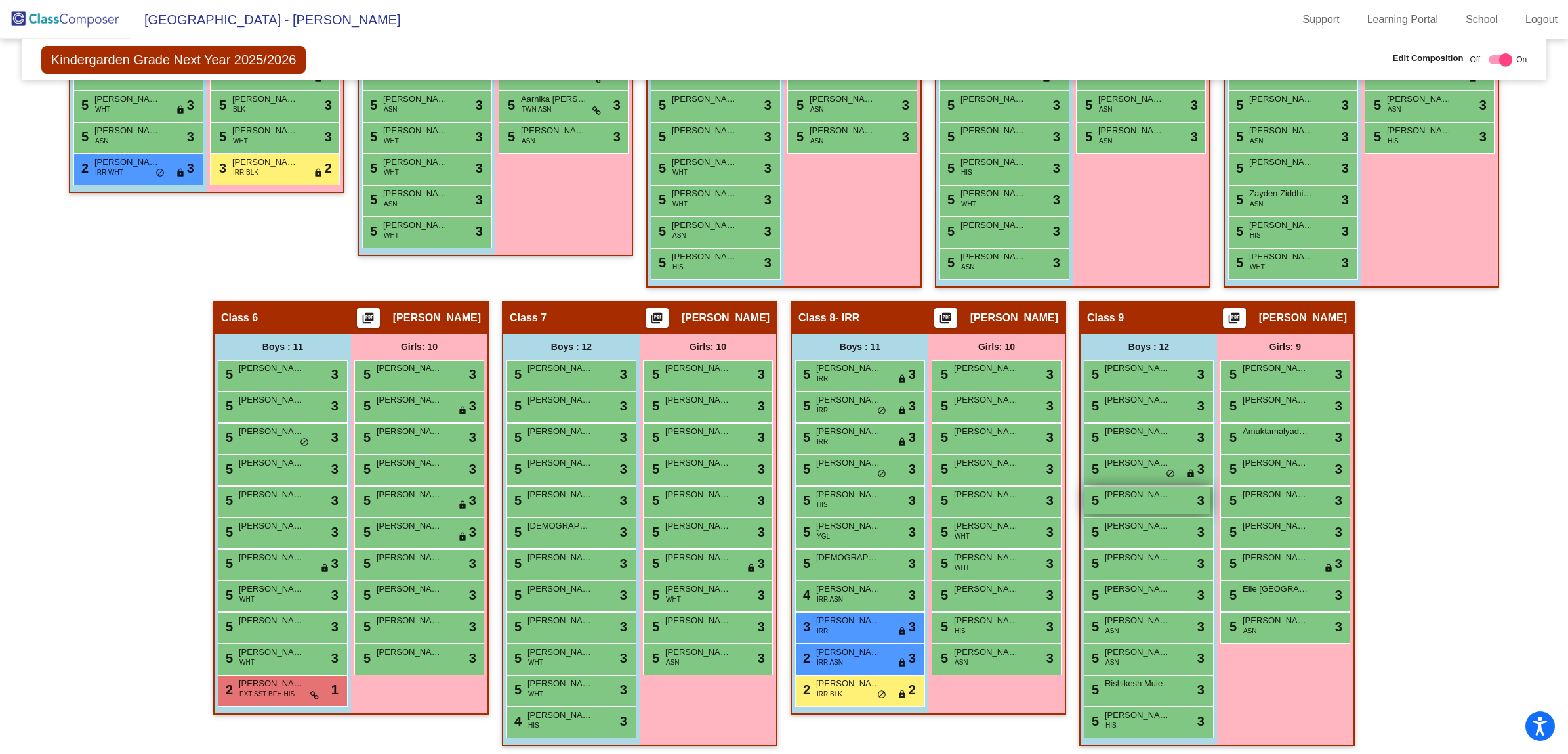
click at [1153, 495] on span "[PERSON_NAME]" at bounding box center [1137, 495] width 66 height 13
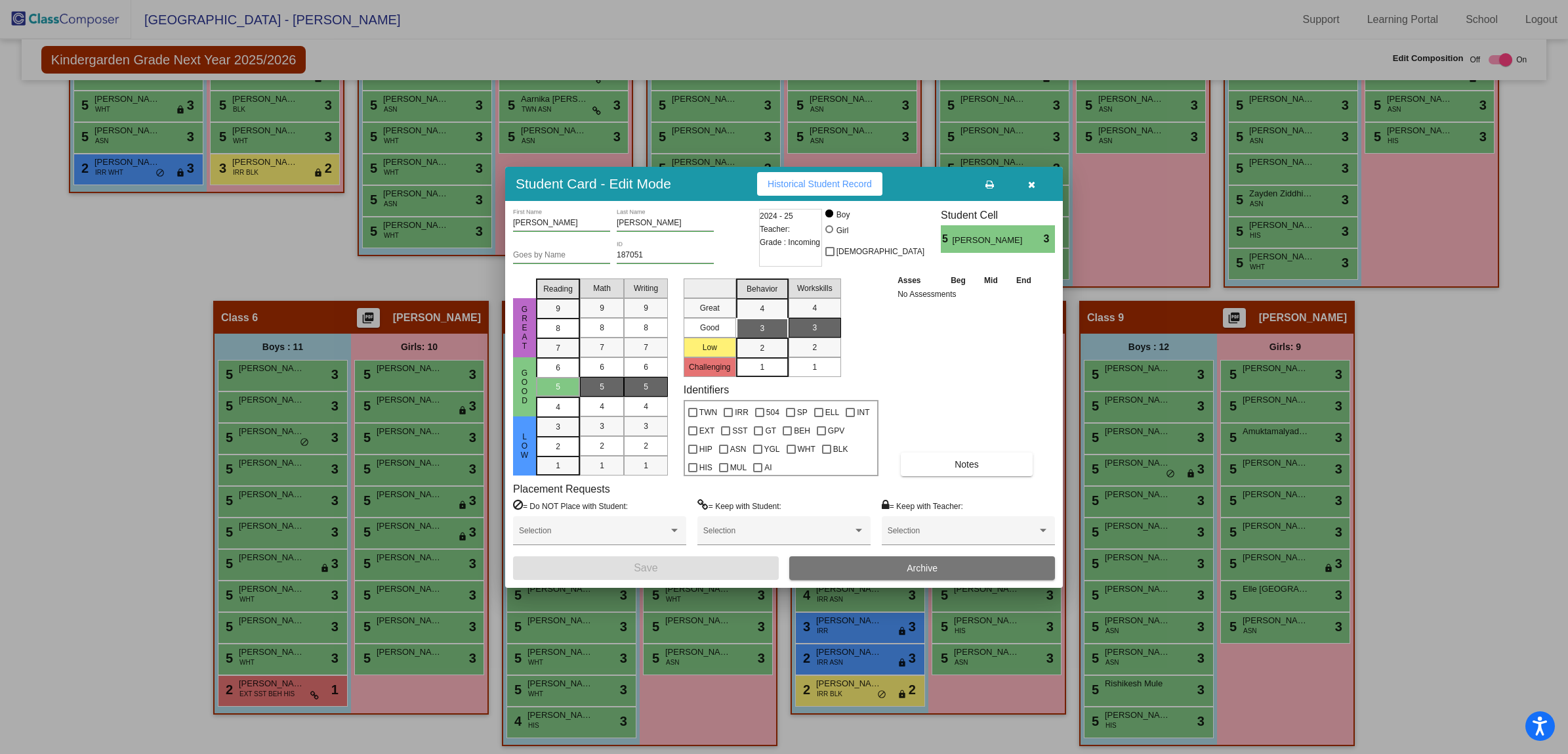
click at [887, 567] on button "Archive" at bounding box center [922, 568] width 266 height 23
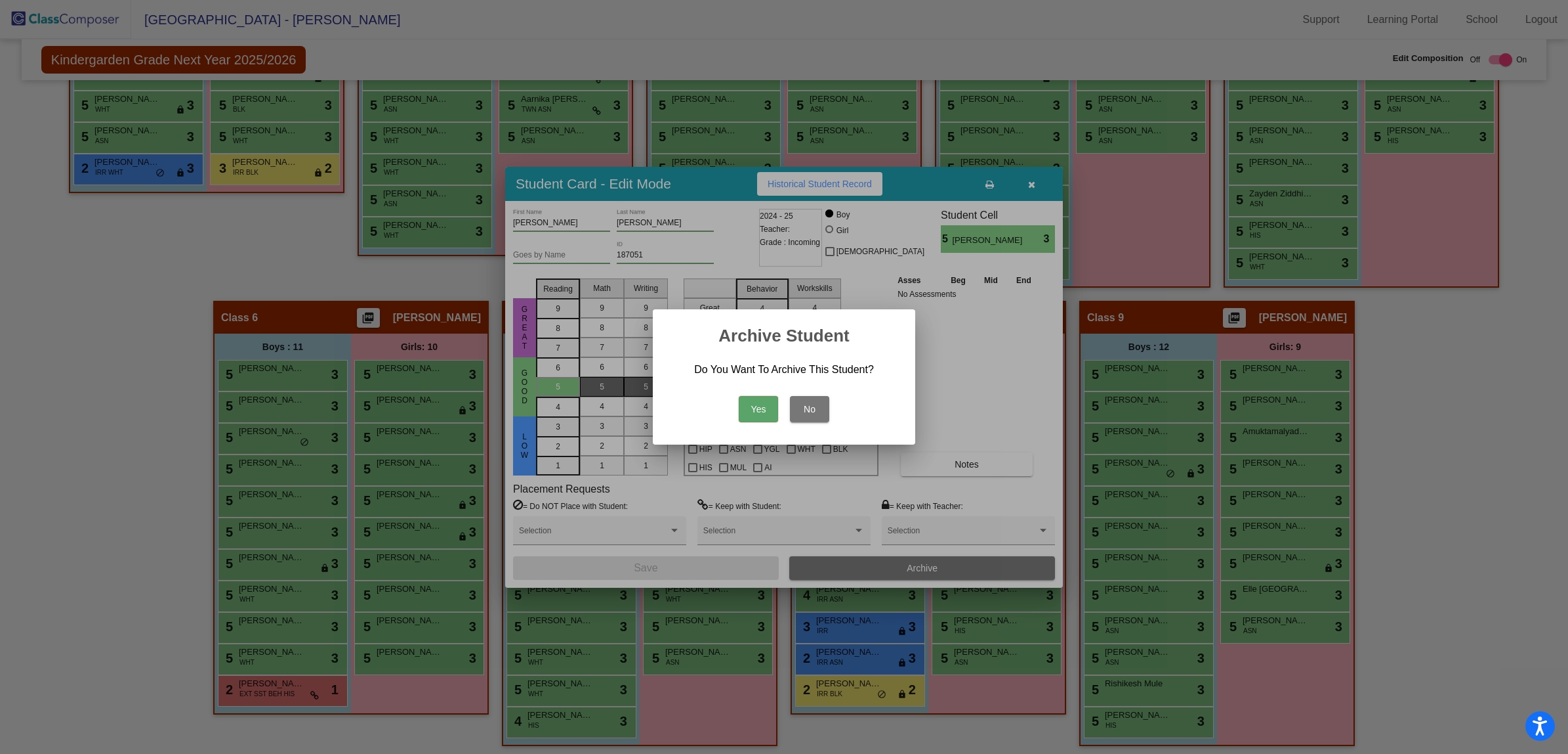
click at [749, 412] on button "Yes" at bounding box center [758, 409] width 39 height 26
